Goal: Task Accomplishment & Management: Manage account settings

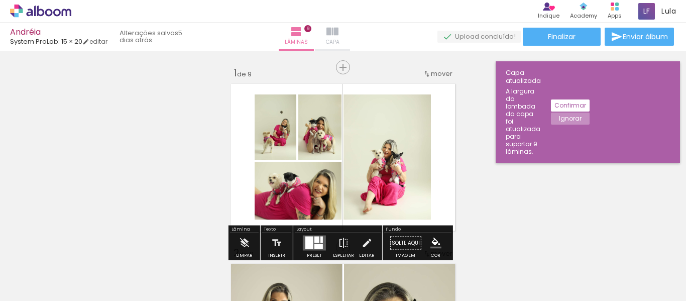
click at [338, 34] on iron-icon at bounding box center [332, 32] width 12 height 12
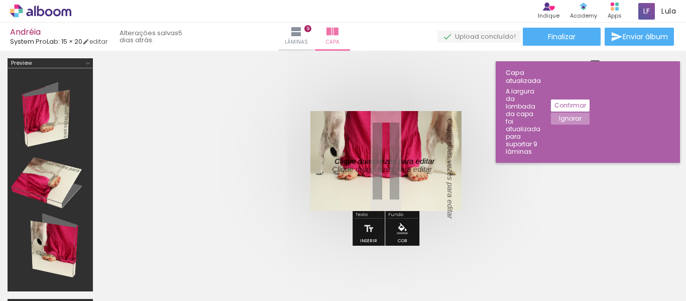
click at [506, 193] on quentale-cover at bounding box center [386, 161] width 490 height 100
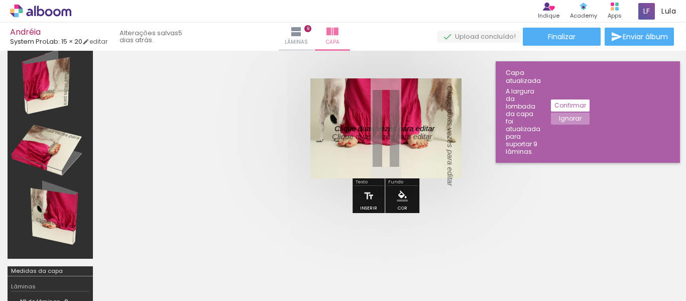
scroll to position [50, 0]
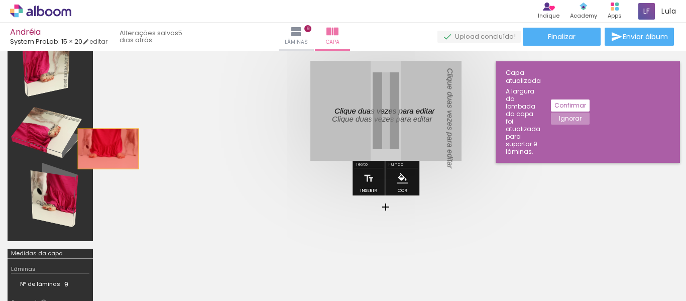
drag, startPoint x: 319, startPoint y: 76, endPoint x: 59, endPoint y: 149, distance: 270.1
click at [92, 149] on div at bounding box center [343, 175] width 686 height 349
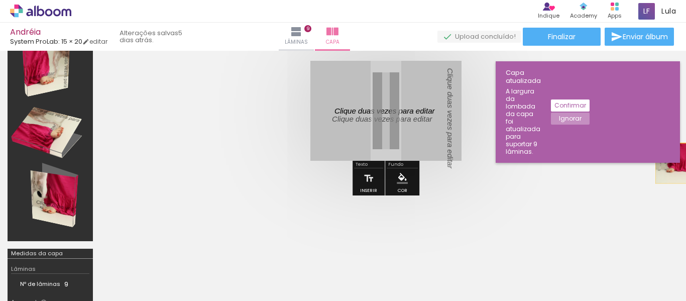
drag, startPoint x: 344, startPoint y: 68, endPoint x: 685, endPoint y: 163, distance: 354.0
click at [685, 163] on div "Inserir lâmina 1 de 9 Inserir lâmina 2 de 9 Inserir lâmina 3 de 9 Inserir lâmin…" at bounding box center [343, 176] width 686 height 250
drag, startPoint x: 423, startPoint y: 141, endPoint x: 685, endPoint y: 261, distance: 288.3
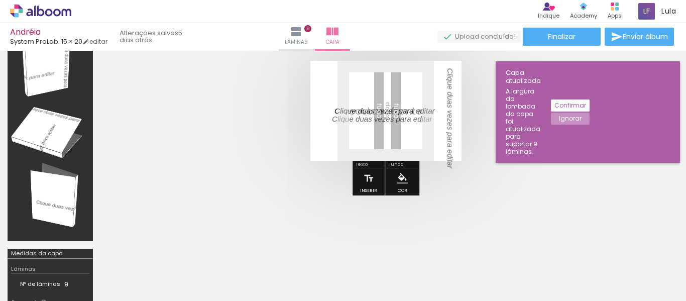
drag, startPoint x: 425, startPoint y: 116, endPoint x: 649, endPoint y: 175, distance: 232.1
click at [674, 192] on div at bounding box center [343, 175] width 686 height 349
drag, startPoint x: 442, startPoint y: 87, endPoint x: 685, endPoint y: 172, distance: 257.2
click at [685, 172] on div "Inserir lâmina 1 de 9 Inserir lâmina 2 de 9 Inserir lâmina 3 de 9 Inserir lâmin…" at bounding box center [343, 176] width 686 height 250
drag, startPoint x: 448, startPoint y: 143, endPoint x: 324, endPoint y: 146, distance: 124.1
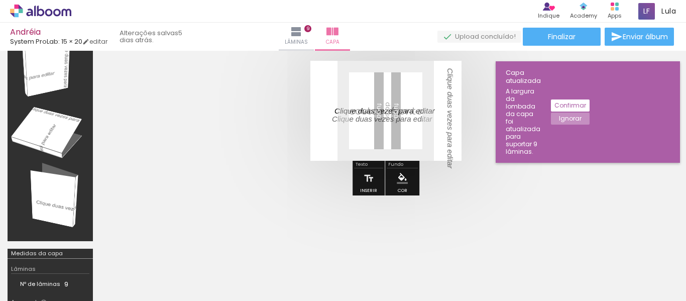
click at [682, 233] on div "Inserir lâmina 1 de 9 Inserir lâmina 2 de 9 Inserir lâmina 3 de 9 Inserir lâmin…" at bounding box center [343, 176] width 686 height 250
click at [426, 119] on p at bounding box center [389, 118] width 115 height 11
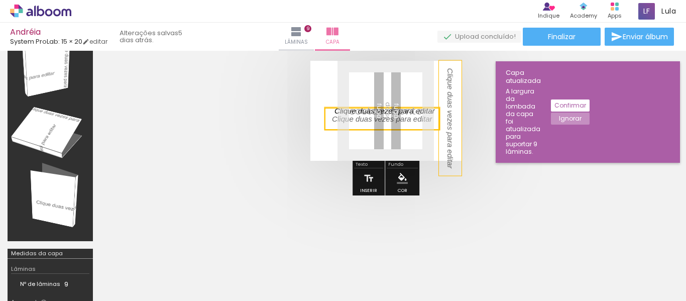
click at [451, 127] on p at bounding box center [449, 125] width 11 height 115
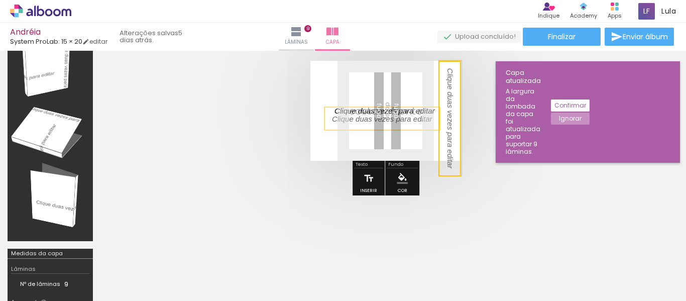
click at [451, 127] on quentale-selection at bounding box center [449, 118] width 23 height 115
type input "Sans Serif"
click at [451, 127] on div at bounding box center [449, 118] width 23 height 115
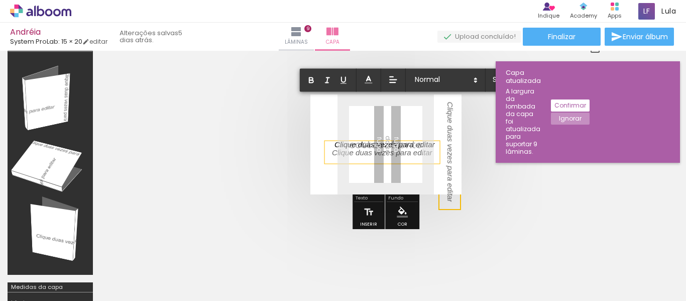
scroll to position [0, 0]
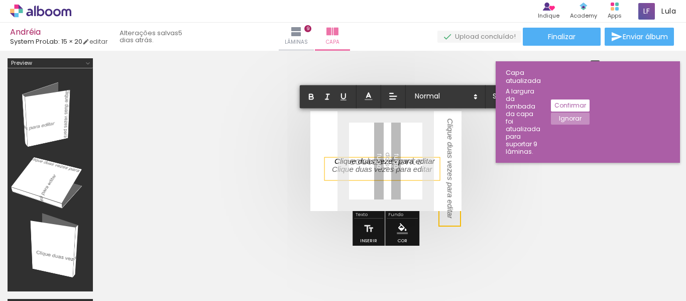
click at [530, 157] on quentale-cover at bounding box center [386, 161] width 490 height 100
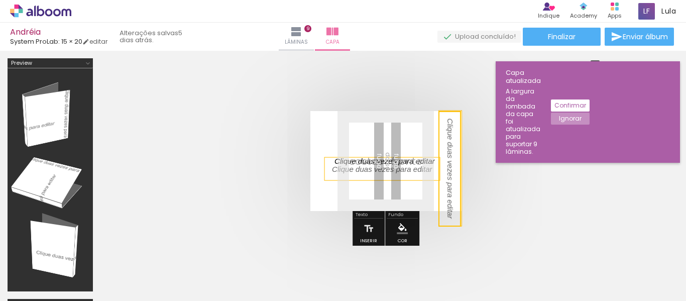
click at [441, 142] on quentale-selection at bounding box center [449, 168] width 23 height 115
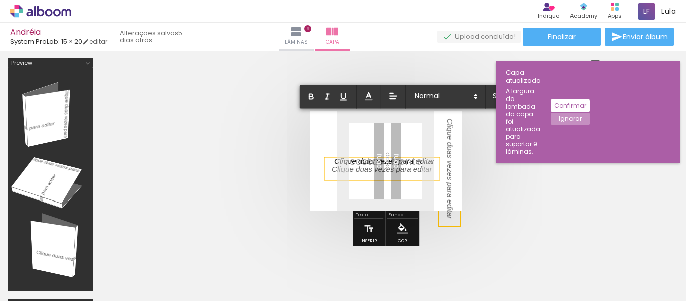
click at [441, 142] on quentale-layouter at bounding box center [385, 161] width 151 height 100
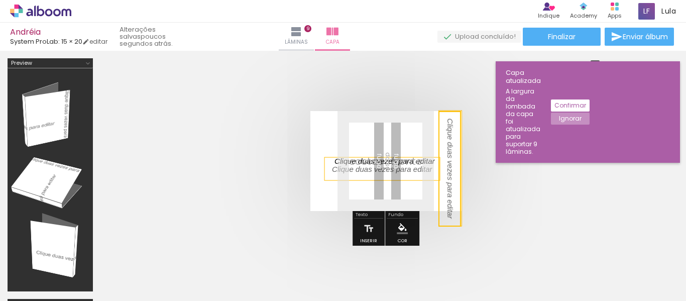
click at [0, 0] on slot "Confirmar" at bounding box center [0, 0] width 0 height 0
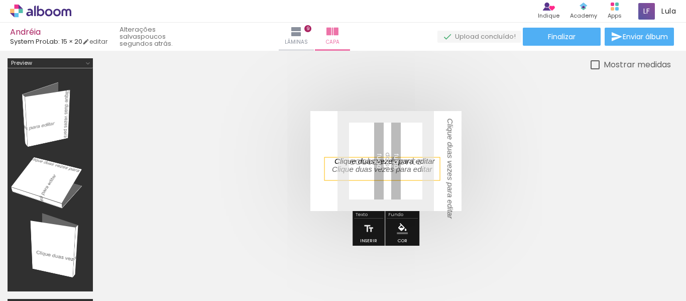
drag, startPoint x: 448, startPoint y: 161, endPoint x: 577, endPoint y: 129, distance: 133.0
click at [577, 129] on quentale-cover at bounding box center [386, 161] width 490 height 100
click at [447, 153] on p at bounding box center [449, 175] width 11 height 115
click at [447, 153] on quentale-selection at bounding box center [449, 168] width 23 height 115
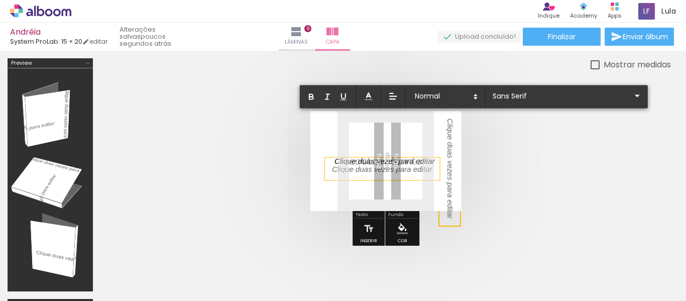
click at [601, 153] on quentale-cover at bounding box center [386, 161] width 490 height 100
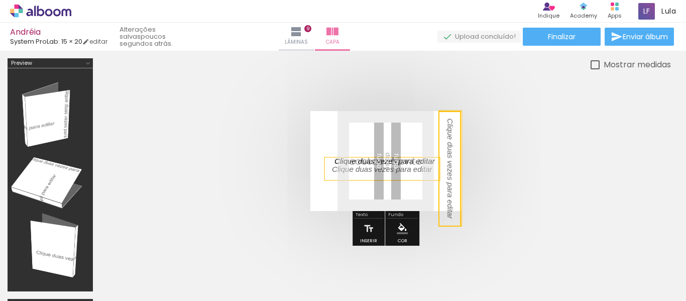
click at [434, 147] on quentale-layouter at bounding box center [385, 161] width 151 height 100
click at [448, 149] on p at bounding box center [449, 175] width 11 height 115
drag, startPoint x: 448, startPoint y: 149, endPoint x: 373, endPoint y: 94, distance: 93.5
click at [373, 94] on div at bounding box center [385, 161] width 570 height 180
click at [449, 168] on p at bounding box center [449, 175] width 11 height 115
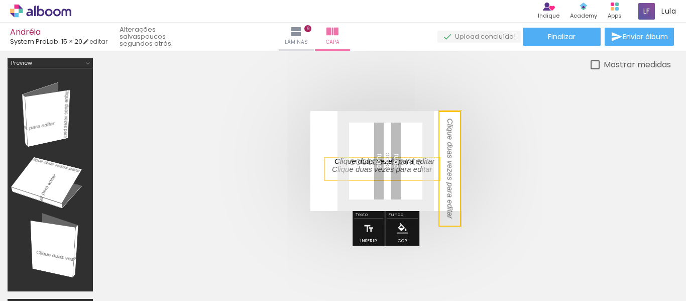
click at [449, 168] on quentale-selection at bounding box center [449, 168] width 23 height 115
click at [449, 168] on p at bounding box center [449, 175] width 11 height 115
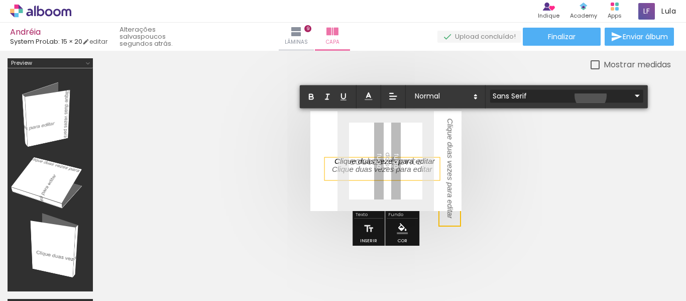
click at [631, 95] on iron-icon at bounding box center [637, 96] width 12 height 12
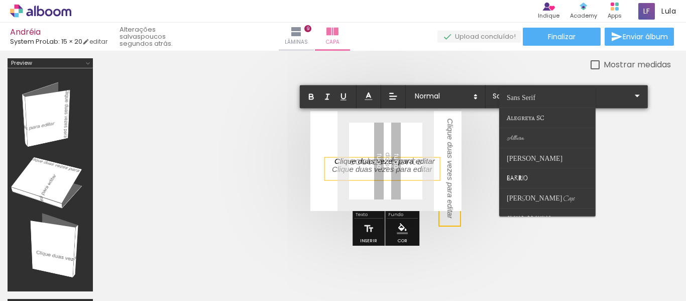
click at [647, 143] on div at bounding box center [385, 161] width 570 height 180
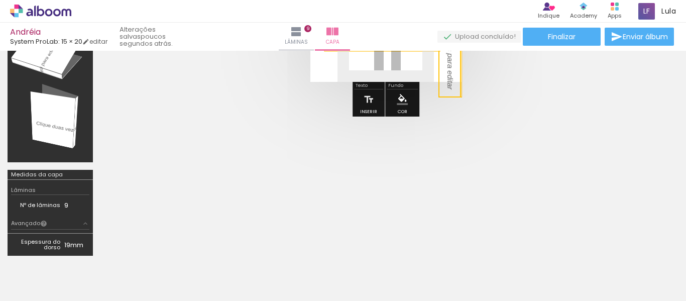
scroll to position [229, 0]
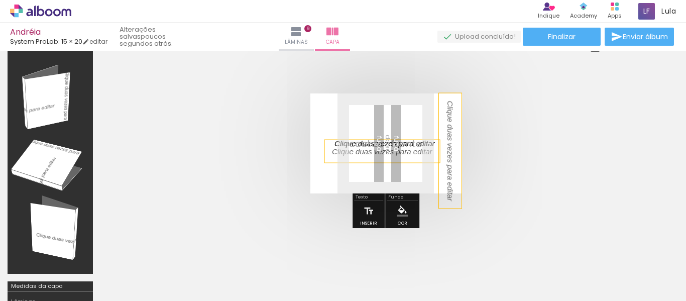
scroll to position [0, 0]
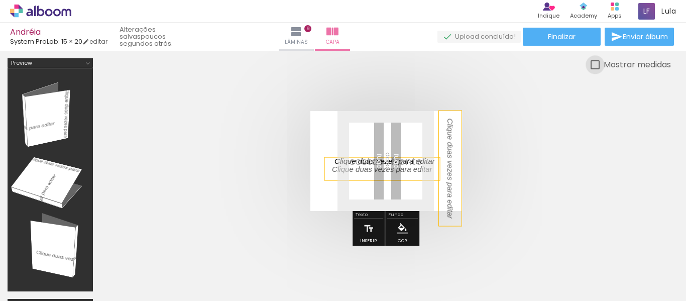
click at [595, 65] on div at bounding box center [594, 64] width 9 height 9
type paper-checkbox "on"
click at [594, 65] on div at bounding box center [594, 64] width 9 height 9
click at [302, 31] on iron-icon at bounding box center [296, 32] width 12 height 12
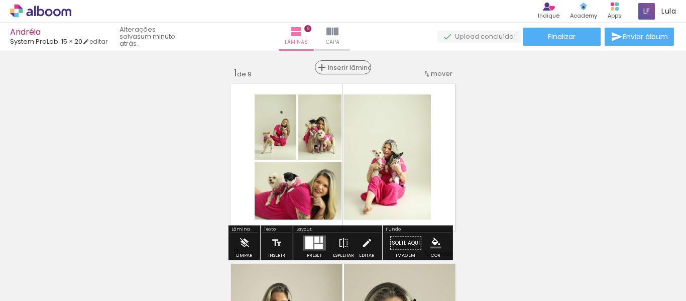
click at [340, 64] on span "Inserir lâmina" at bounding box center [347, 67] width 39 height 7
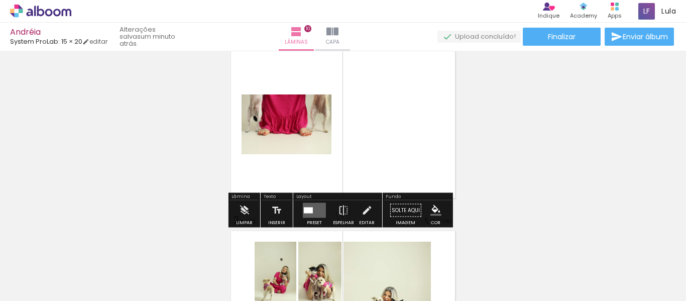
scroll to position [50, 0]
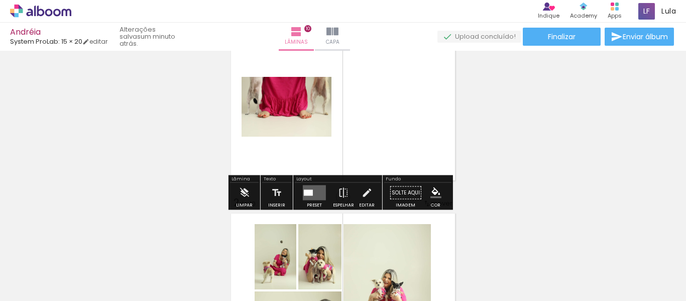
click at [312, 190] on quentale-layouter at bounding box center [314, 192] width 23 height 15
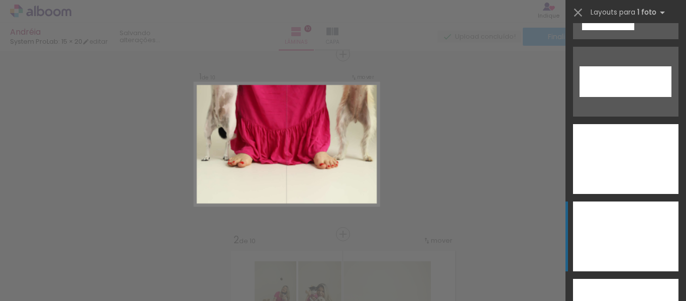
scroll to position [3716, 0]
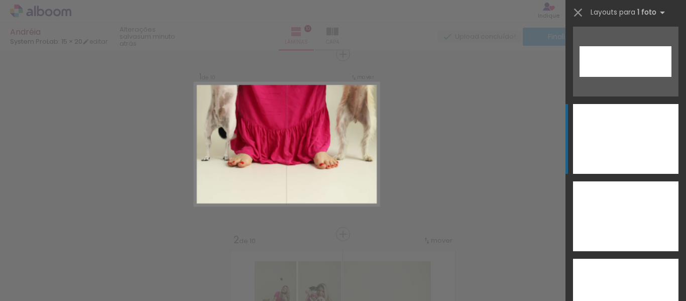
click at [612, 146] on div at bounding box center [625, 139] width 105 height 70
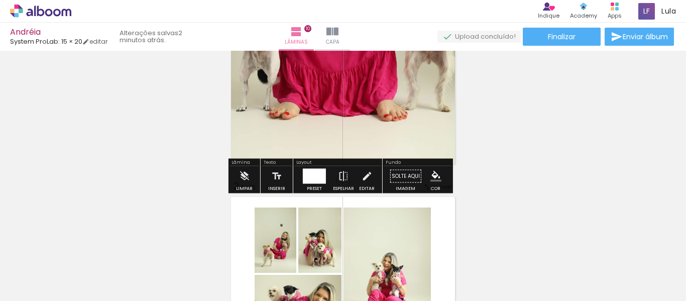
scroll to position [63, 0]
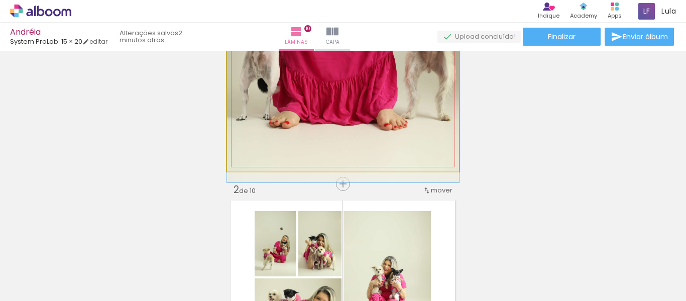
drag, startPoint x: 412, startPoint y: 93, endPoint x: 412, endPoint y: 120, distance: 26.1
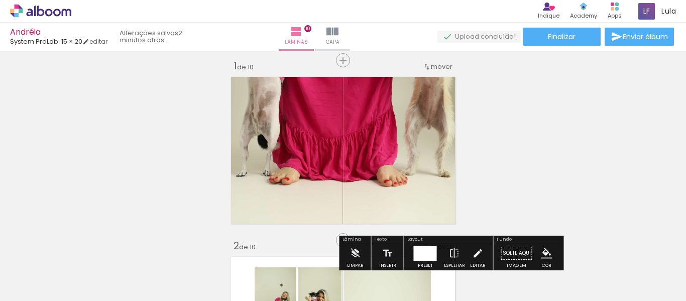
scroll to position [0, 0]
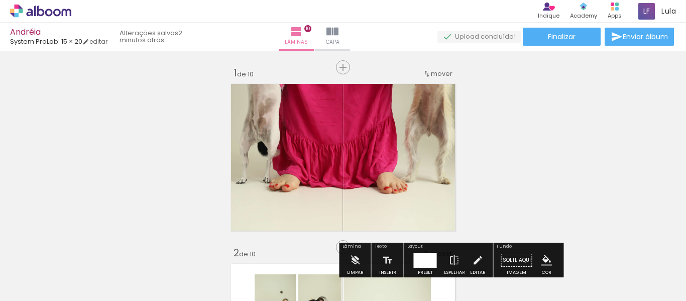
click at [446, 70] on span "mover" at bounding box center [442, 74] width 22 height 10
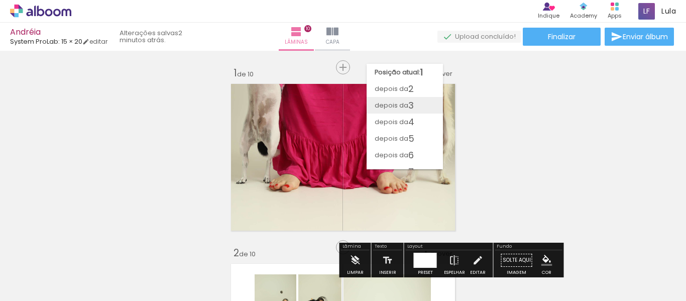
click at [397, 105] on span "depois da" at bounding box center [392, 105] width 34 height 17
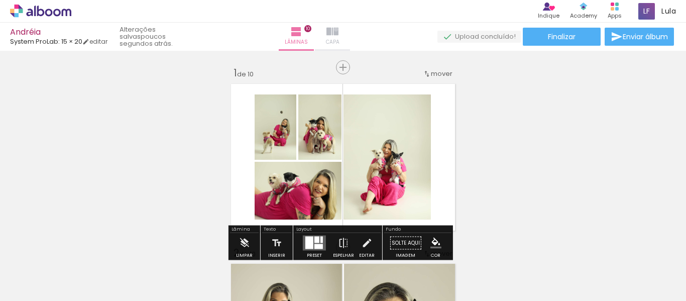
click at [338, 29] on iron-icon at bounding box center [332, 32] width 12 height 12
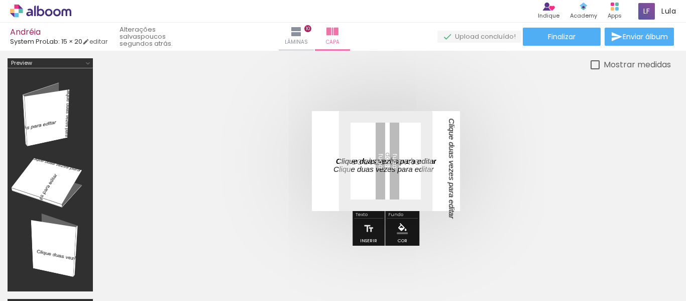
drag, startPoint x: 380, startPoint y: 161, endPoint x: 385, endPoint y: 128, distance: 33.5
click at [385, 128] on album-spread at bounding box center [386, 161] width 148 height 100
drag, startPoint x: 354, startPoint y: 166, endPoint x: 354, endPoint y: 116, distance: 49.7
click at [354, 115] on album-spread at bounding box center [386, 161] width 148 height 100
drag, startPoint x: 350, startPoint y: 157, endPoint x: 348, endPoint y: 127, distance: 30.2
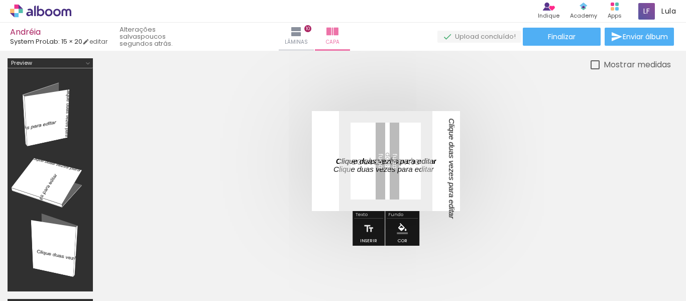
click at [348, 127] on album-spread at bounding box center [386, 161] width 148 height 100
drag, startPoint x: 349, startPoint y: 161, endPoint x: 349, endPoint y: 178, distance: 17.6
click at [349, 178] on div at bounding box center [383, 169] width 115 height 23
drag, startPoint x: 348, startPoint y: 162, endPoint x: 349, endPoint y: 169, distance: 7.1
click at [348, 175] on div at bounding box center [383, 169] width 115 height 23
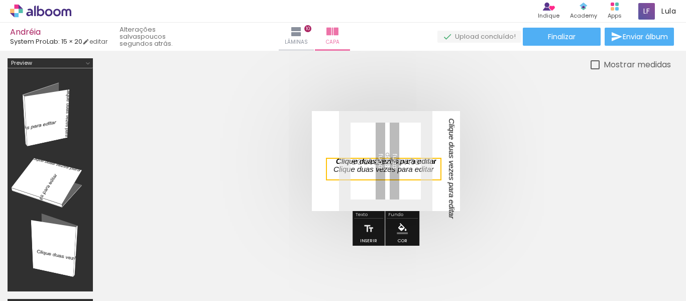
click at [308, 114] on quentale-cover at bounding box center [386, 161] width 490 height 100
click at [101, 39] on link "editar" at bounding box center [94, 41] width 25 height 9
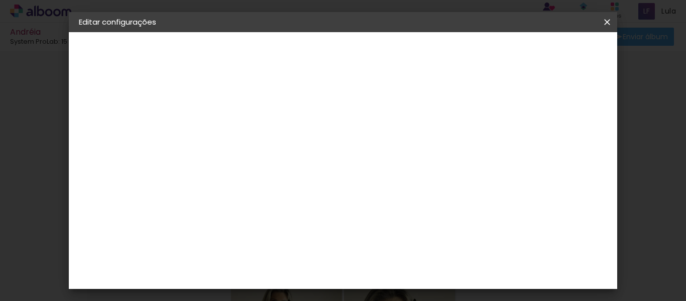
click at [606, 22] on iron-icon at bounding box center [607, 22] width 12 height 10
click at [0, 0] on slot "Voltar" at bounding box center [0, 0] width 0 height 0
click at [359, 54] on div "Voltar Avançar" at bounding box center [309, 53] width 100 height 17
click at [0, 0] on slot "Voltar" at bounding box center [0, 0] width 0 height 0
click at [602, 20] on iron-icon at bounding box center [607, 22] width 12 height 10
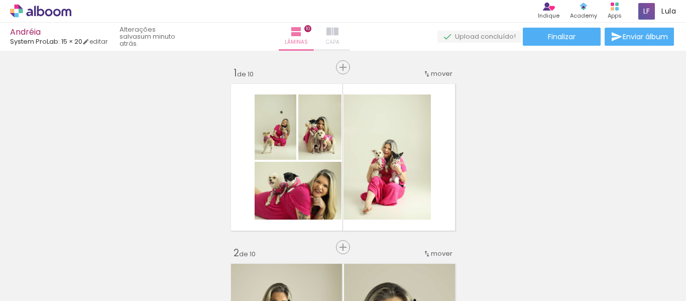
click at [338, 28] on iron-icon at bounding box center [332, 32] width 12 height 12
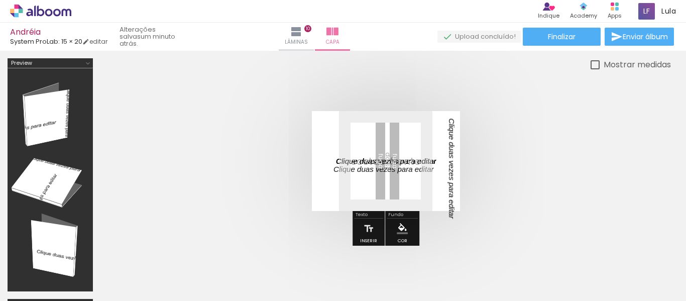
click at [49, 110] on div at bounding box center [50, 180] width 78 height 216
click at [87, 63] on iron-icon at bounding box center [88, 63] width 8 height 8
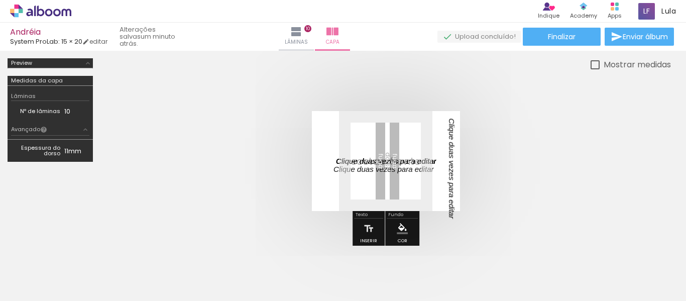
click at [57, 80] on div "Medidas da capa" at bounding box center [37, 81] width 52 height 6
click at [85, 128] on iron-icon at bounding box center [85, 130] width 8 height 8
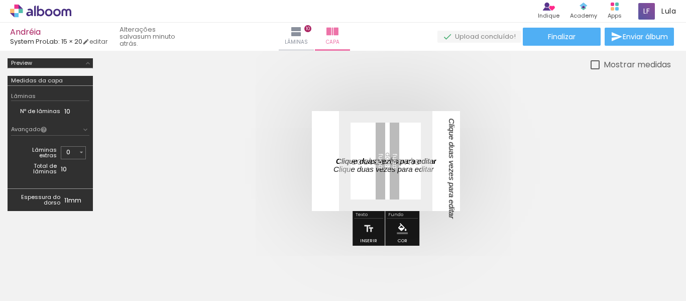
click at [89, 61] on iron-icon at bounding box center [88, 63] width 8 height 8
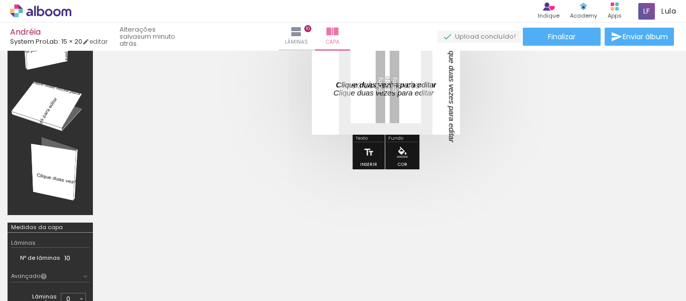
scroll to position [87, 0]
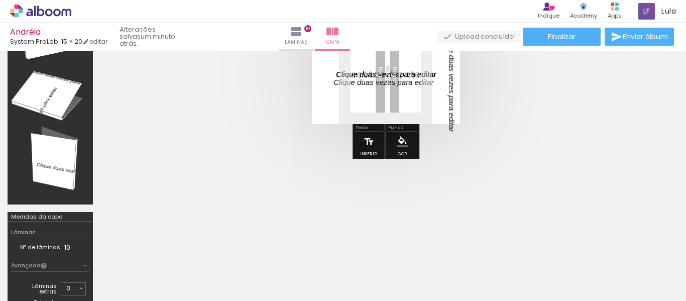
click at [368, 144] on iron-icon at bounding box center [368, 142] width 11 height 20
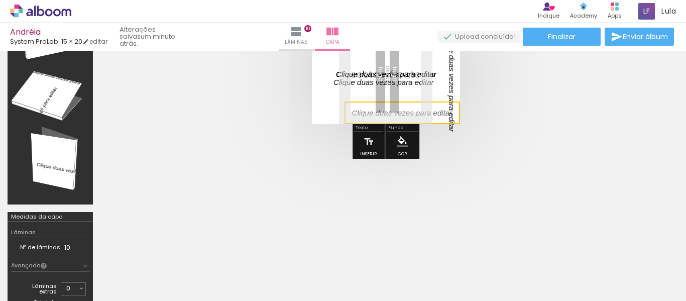
drag, startPoint x: 410, startPoint y: 73, endPoint x: 491, endPoint y: 168, distance: 124.6
click at [684, 300] on html "link( href="../../bower_components/polymer/polymer.html" rel="import" ) picture…" at bounding box center [343, 150] width 686 height 301
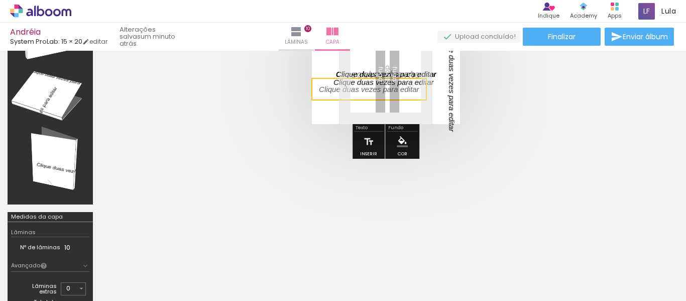
drag, startPoint x: 420, startPoint y: 109, endPoint x: 297, endPoint y: 141, distance: 127.0
click at [71, 88] on div at bounding box center [343, 163] width 686 height 398
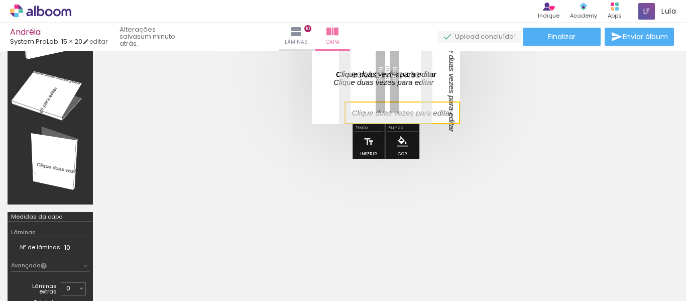
drag, startPoint x: 323, startPoint y: 91, endPoint x: 661, endPoint y: 117, distance: 338.9
click at [661, 117] on quentale-cover-editor at bounding box center [385, 162] width 570 height 383
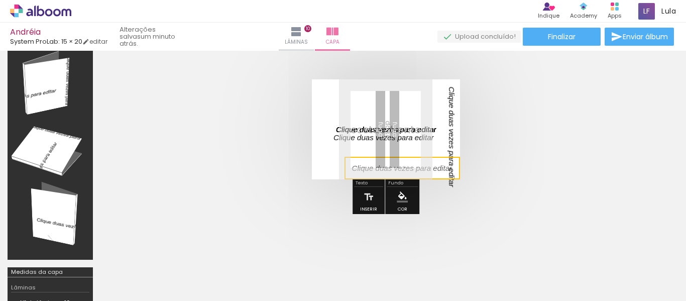
scroll to position [0, 0]
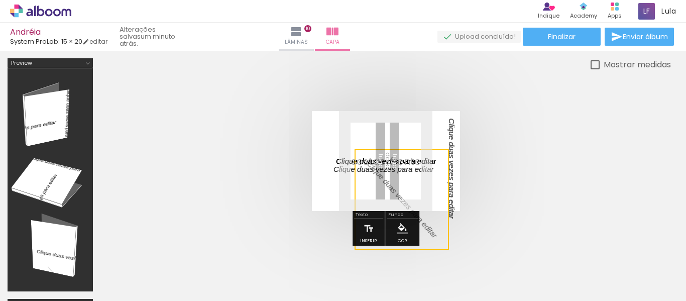
drag, startPoint x: 401, startPoint y: 156, endPoint x: 657, endPoint y: 126, distance: 258.3
click at [657, 126] on div at bounding box center [385, 161] width 570 height 180
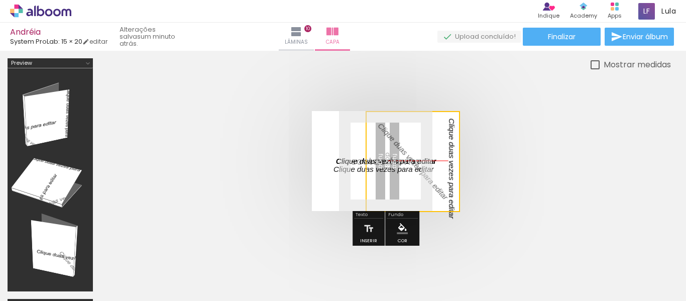
drag, startPoint x: 487, startPoint y: 127, endPoint x: 567, endPoint y: 143, distance: 82.5
click at [543, 105] on quentale-cover-editor at bounding box center [385, 249] width 570 height 383
click at [531, 178] on quentale-cover at bounding box center [386, 161] width 490 height 100
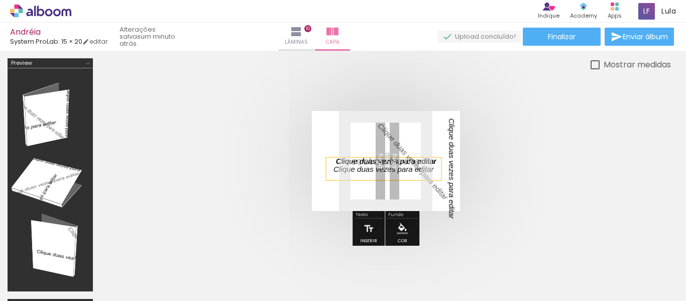
click at [360, 162] on div at bounding box center [383, 169] width 115 height 23
click at [437, 161] on div at bounding box center [383, 169] width 115 height 23
drag, startPoint x: 436, startPoint y: 161, endPoint x: 296, endPoint y: 133, distance: 143.0
click at [296, 133] on quentale-cover at bounding box center [386, 161] width 490 height 100
click at [20, 282] on iron-icon at bounding box center [15, 287] width 12 height 12
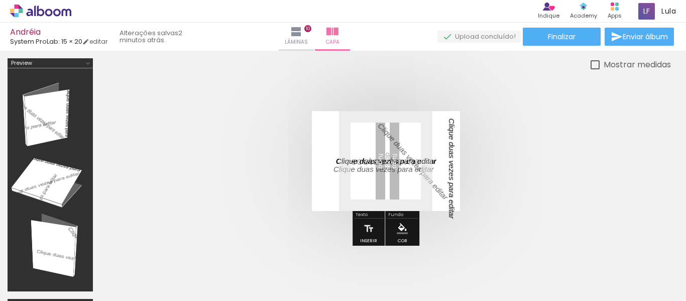
click at [0, 0] on input "file" at bounding box center [0, 0] width 0 height 0
click at [638, 272] on div at bounding box center [645, 266] width 50 height 33
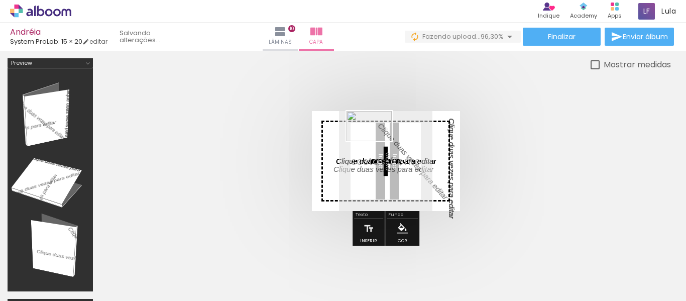
drag, startPoint x: 638, startPoint y: 272, endPoint x: 377, endPoint y: 141, distance: 291.9
click at [377, 141] on quentale-workspace at bounding box center [343, 150] width 686 height 301
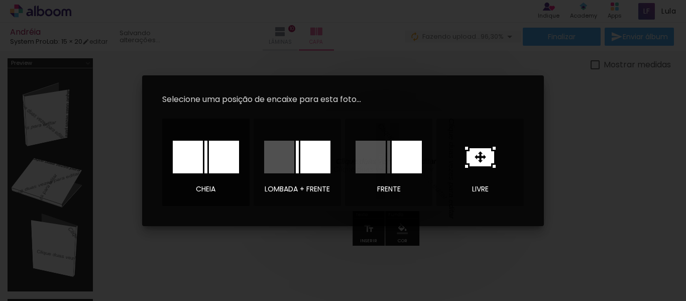
click at [201, 158] on div at bounding box center [188, 157] width 30 height 33
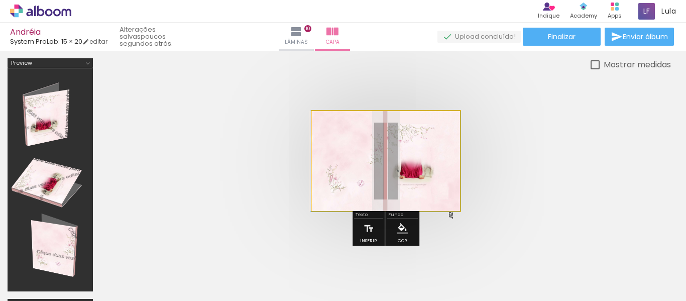
drag, startPoint x: 407, startPoint y: 189, endPoint x: 322, endPoint y: 154, distance: 92.3
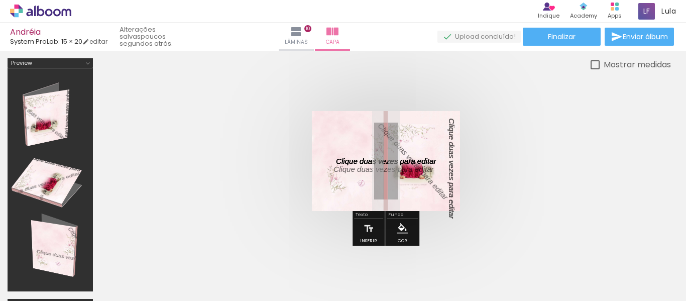
click at [160, 33] on quentale-status "poucos segundos atrás." at bounding box center [151, 36] width 79 height 29
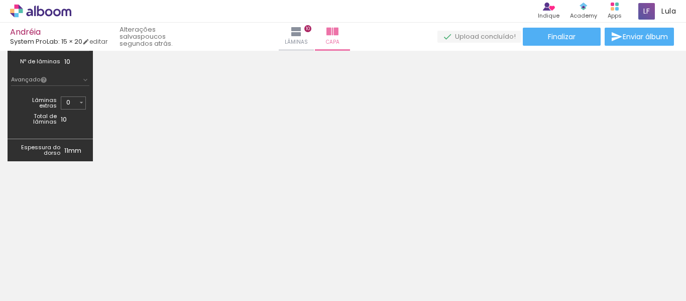
scroll to position [279, 0]
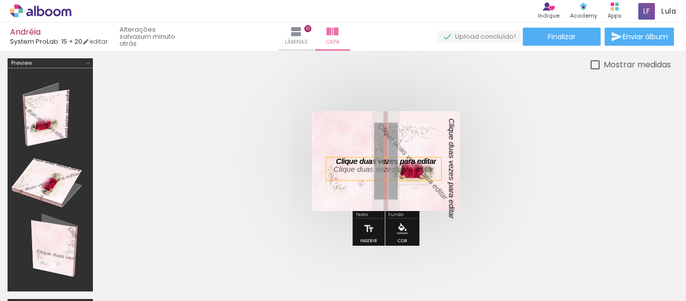
click at [338, 162] on div at bounding box center [383, 169] width 115 height 23
click at [371, 165] on p at bounding box center [390, 169] width 115 height 11
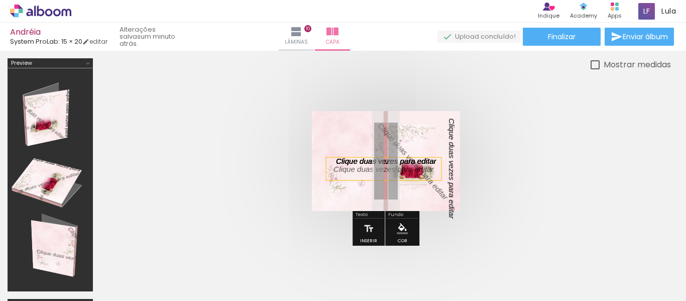
click at [371, 165] on p at bounding box center [390, 169] width 115 height 11
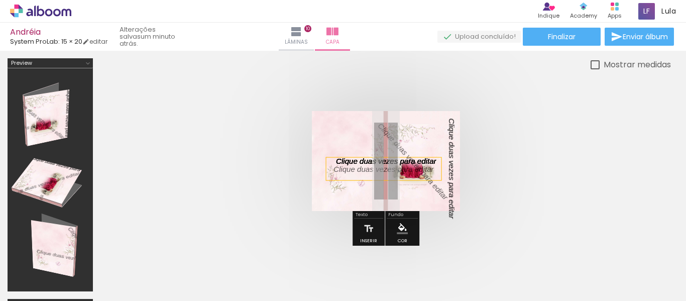
click at [371, 165] on p at bounding box center [390, 169] width 115 height 11
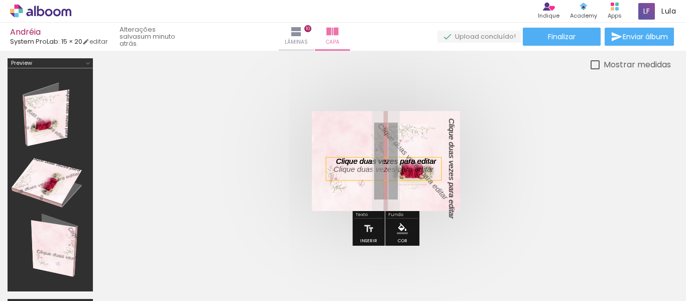
click at [371, 165] on p at bounding box center [390, 169] width 115 height 11
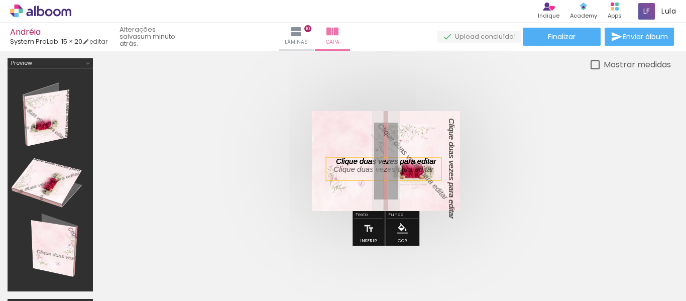
click at [371, 165] on p at bounding box center [390, 169] width 115 height 11
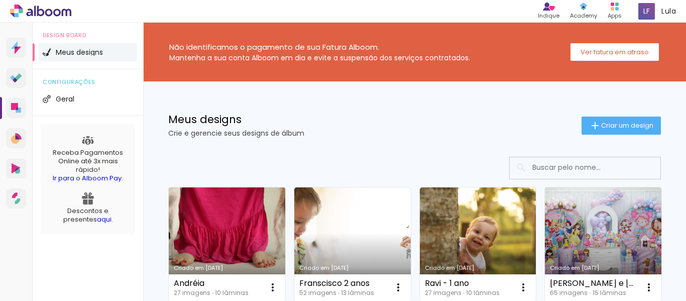
click at [257, 223] on link "Criado em [DATE]" at bounding box center [227, 243] width 116 height 113
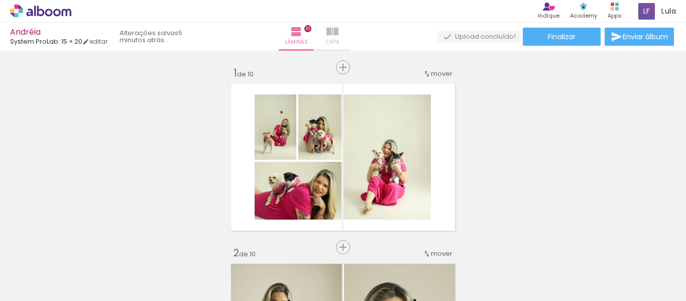
click at [338, 30] on iron-icon at bounding box center [332, 32] width 12 height 12
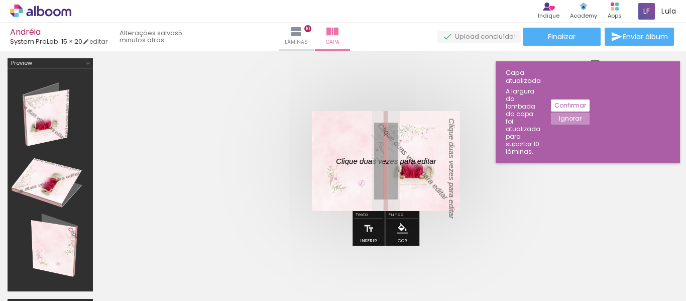
click at [396, 162] on p at bounding box center [393, 161] width 115 height 11
click at [0, 0] on slot "Confirmar" at bounding box center [0, 0] width 0 height 0
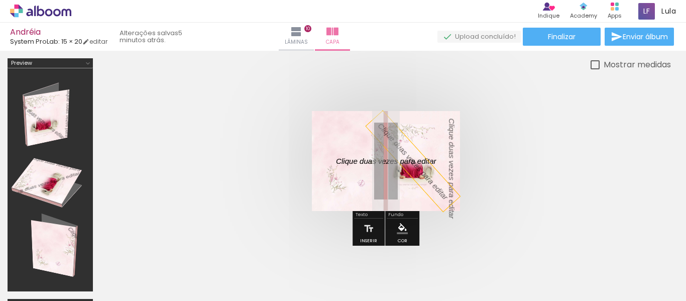
click at [426, 164] on div at bounding box center [413, 161] width 94 height 101
drag, startPoint x: 414, startPoint y: 164, endPoint x: 360, endPoint y: 156, distance: 54.7
drag, startPoint x: 360, startPoint y: 156, endPoint x: 354, endPoint y: 160, distance: 6.1
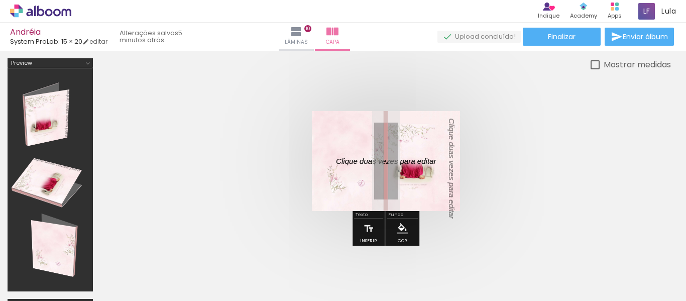
drag, startPoint x: 354, startPoint y: 160, endPoint x: 254, endPoint y: 138, distance: 102.7
click at [244, 138] on quentale-cover at bounding box center [386, 161] width 490 height 100
drag, startPoint x: 353, startPoint y: 161, endPoint x: 320, endPoint y: 166, distance: 33.4
click at [293, 168] on quentale-cover at bounding box center [386, 161] width 490 height 100
drag, startPoint x: 359, startPoint y: 160, endPoint x: 345, endPoint y: 160, distance: 13.1
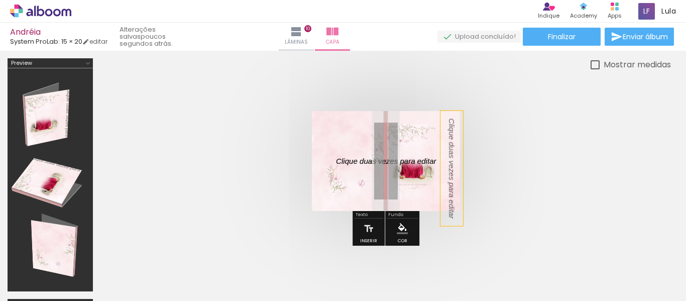
drag, startPoint x: 345, startPoint y: 160, endPoint x: 474, endPoint y: 144, distance: 129.5
drag, startPoint x: 474, startPoint y: 144, endPoint x: 342, endPoint y: 161, distance: 133.1
drag, startPoint x: 342, startPoint y: 161, endPoint x: 450, endPoint y: 127, distance: 113.2
click at [445, 129] on div at bounding box center [451, 168] width 23 height 115
drag, startPoint x: 450, startPoint y: 132, endPoint x: 444, endPoint y: 128, distance: 7.0
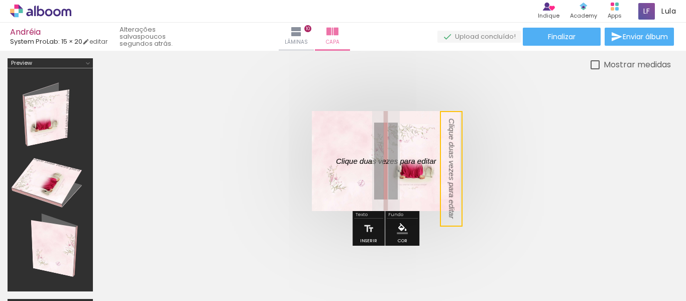
click at [444, 128] on quentale-selection at bounding box center [451, 168] width 23 height 115
type input "Sans Serif"
click at [444, 128] on quentale-layouter at bounding box center [386, 161] width 148 height 100
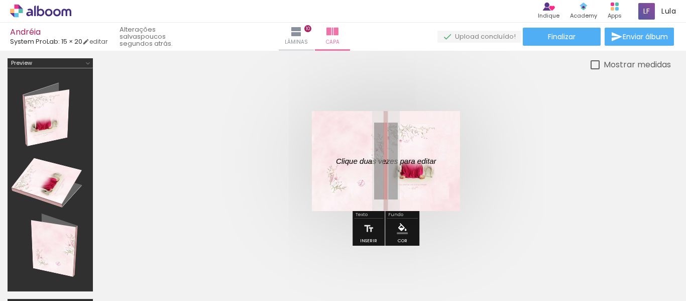
click at [418, 116] on quentale-photo at bounding box center [386, 161] width 148 height 100
click at [350, 161] on p at bounding box center [393, 161] width 115 height 11
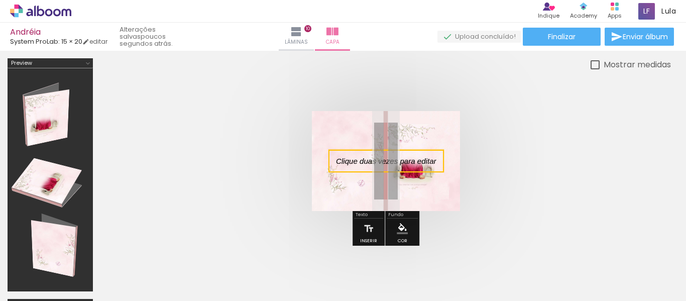
click at [350, 161] on quentale-cover-editor at bounding box center [385, 225] width 570 height 334
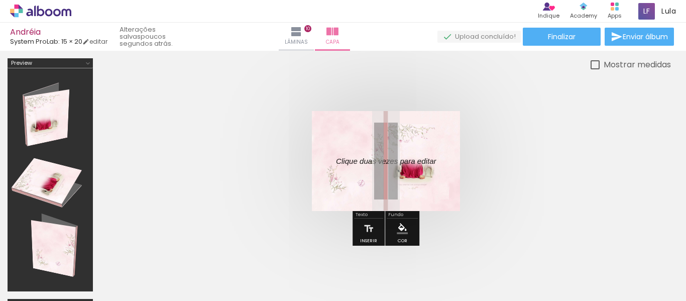
click at [350, 161] on p at bounding box center [393, 161] width 115 height 11
click at [350, 161] on quentale-selection at bounding box center [385, 161] width 115 height 23
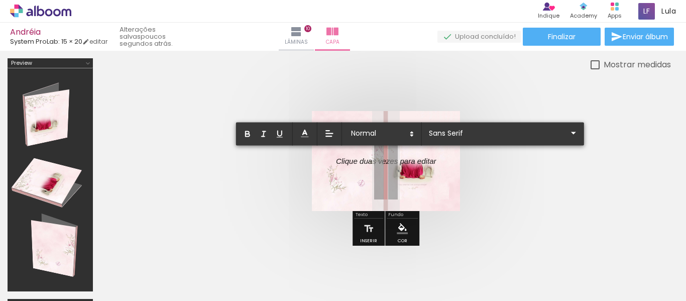
click at [507, 171] on quentale-cover at bounding box center [386, 161] width 490 height 100
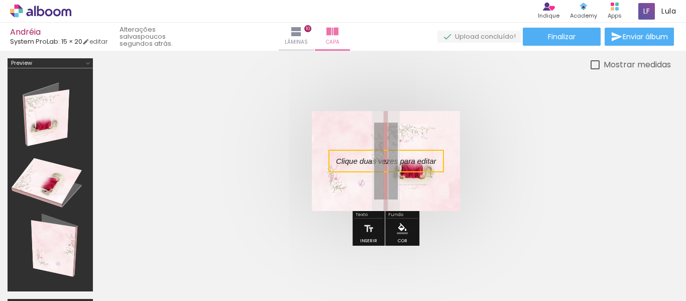
click at [348, 160] on quentale-selection at bounding box center [385, 161] width 115 height 23
click at [348, 160] on div at bounding box center [385, 161] width 115 height 23
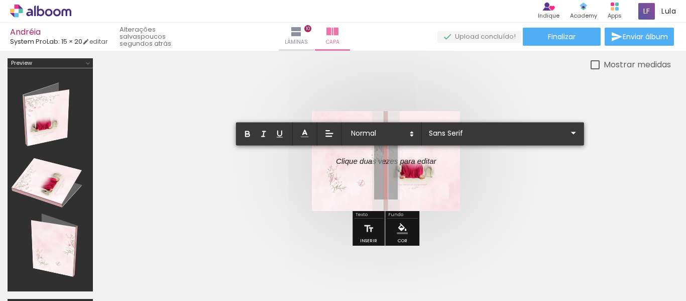
click at [462, 165] on quentale-cover at bounding box center [386, 161] width 490 height 100
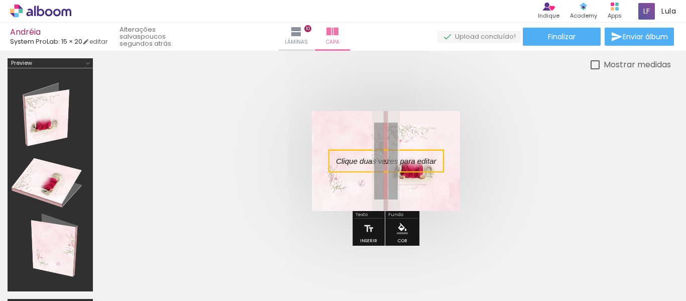
drag, startPoint x: 354, startPoint y: 166, endPoint x: 350, endPoint y: 154, distance: 12.6
click at [350, 153] on quentale-selection at bounding box center [385, 161] width 115 height 23
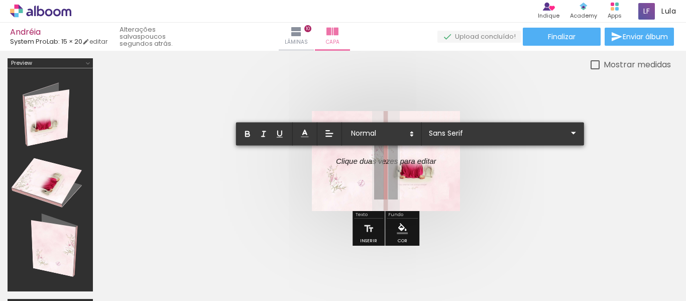
click at [343, 162] on p at bounding box center [386, 167] width 100 height 11
click at [252, 180] on quentale-cover at bounding box center [386, 161] width 490 height 100
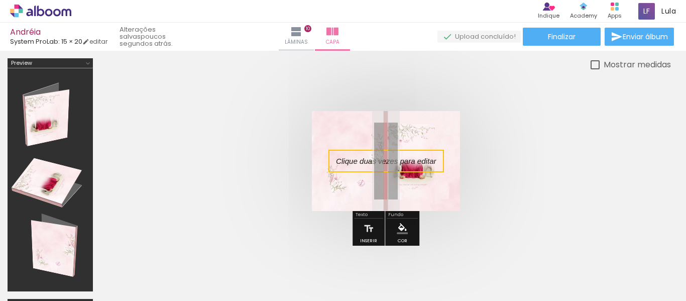
click at [344, 160] on quentale-selection at bounding box center [385, 161] width 115 height 23
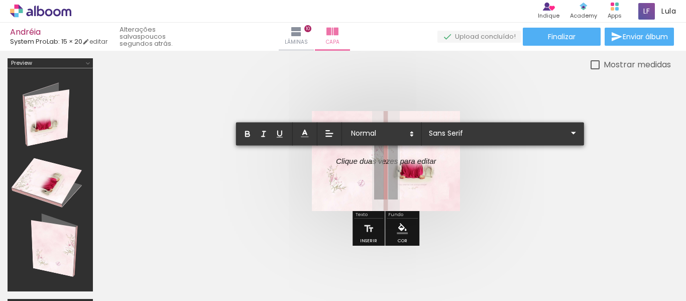
click at [344, 162] on p at bounding box center [386, 167] width 100 height 11
click at [431, 166] on p at bounding box center [386, 167] width 100 height 11
click at [350, 161] on div at bounding box center [386, 161] width 100 height 11
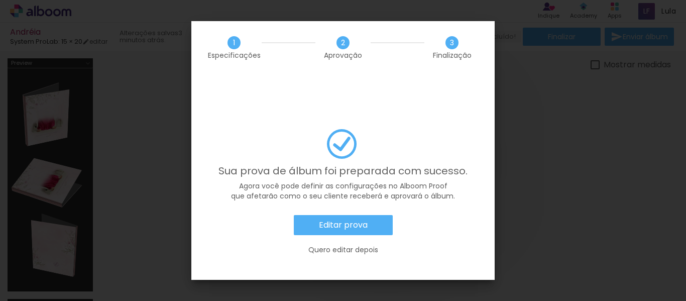
scroll to position [0, 918]
click at [0, 0] on slot "Editar prova" at bounding box center [0, 0] width 0 height 0
